Goal: Information Seeking & Learning: Learn about a topic

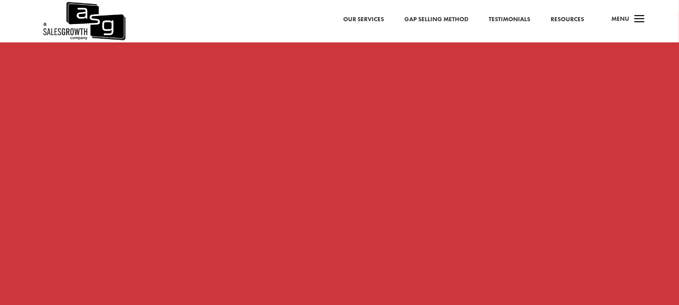
scroll to position [713, 0]
click at [636, 23] on span "a" at bounding box center [639, 19] width 16 height 16
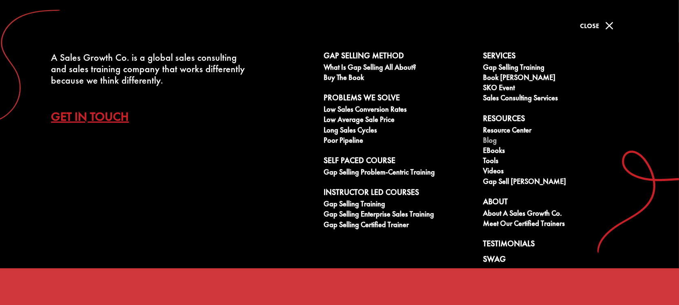
click at [490, 141] on link "Blog" at bounding box center [558, 141] width 151 height 10
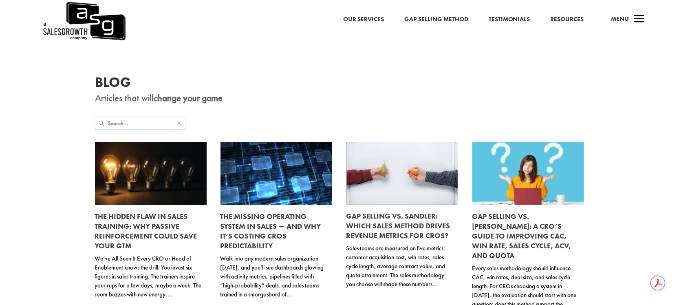
click at [107, 127] on span at bounding box center [101, 123] width 12 height 12
click at [110, 121] on input "text" at bounding box center [140, 123] width 65 height 12
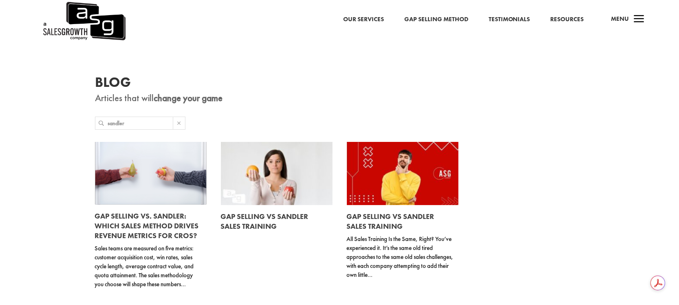
type input "sandler"
click at [140, 180] on link at bounding box center [151, 173] width 112 height 63
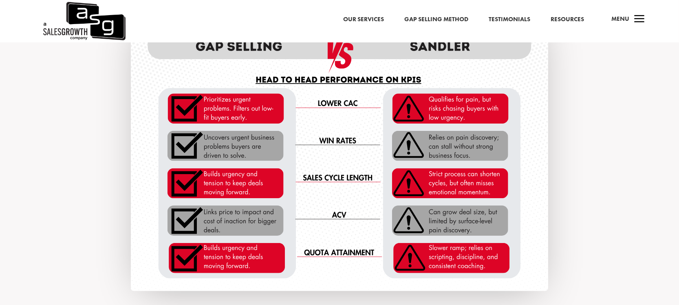
scroll to position [815, 0]
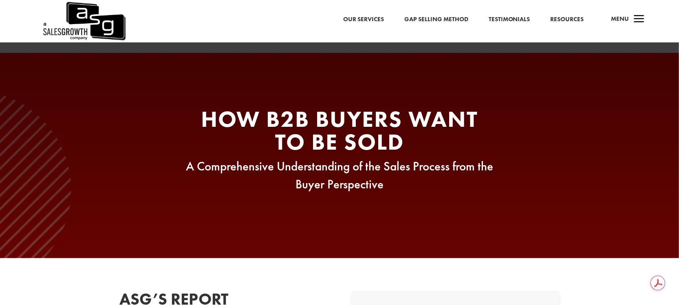
click at [639, 22] on span "a" at bounding box center [639, 19] width 16 height 16
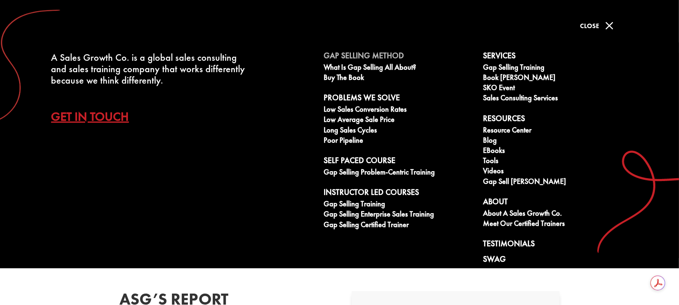
click at [351, 54] on link "Gap Selling Method" at bounding box center [399, 57] width 151 height 12
click at [356, 56] on link "Gap Selling Method" at bounding box center [399, 57] width 151 height 12
click at [352, 68] on link "What is Gap Selling all about?" at bounding box center [399, 68] width 151 height 10
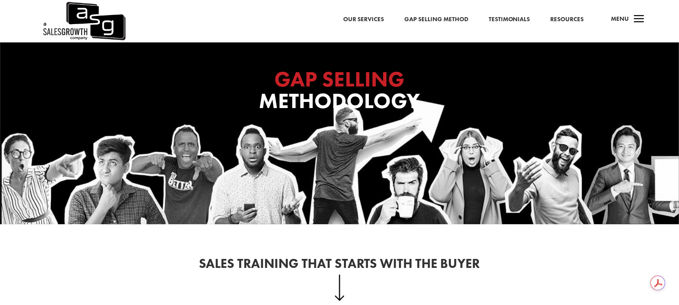
click at [85, 24] on img at bounding box center [84, 21] width 84 height 42
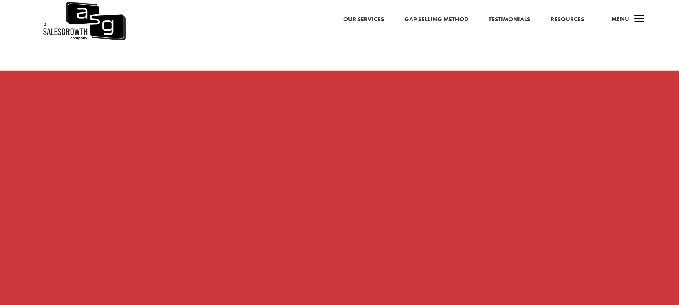
scroll to position [713, 0]
